Goal: Find specific page/section: Find specific page/section

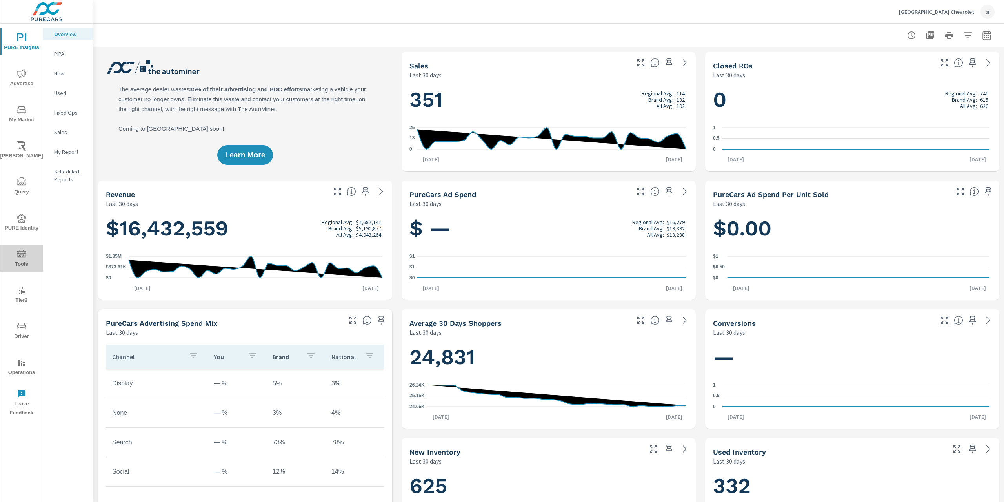
click at [18, 260] on span "Tools" at bounding box center [22, 259] width 38 height 19
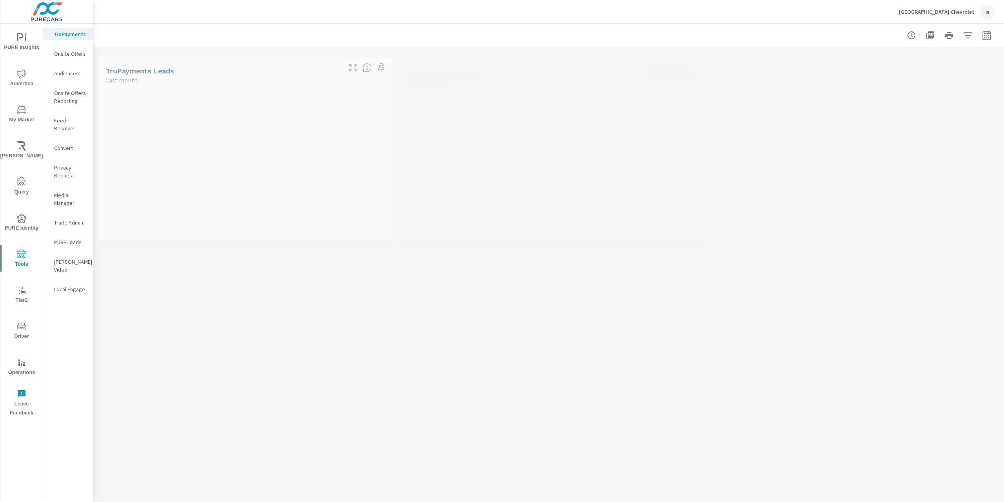
click at [23, 323] on icon "nav menu" at bounding box center [21, 325] width 9 height 7
